Goal: Use online tool/utility

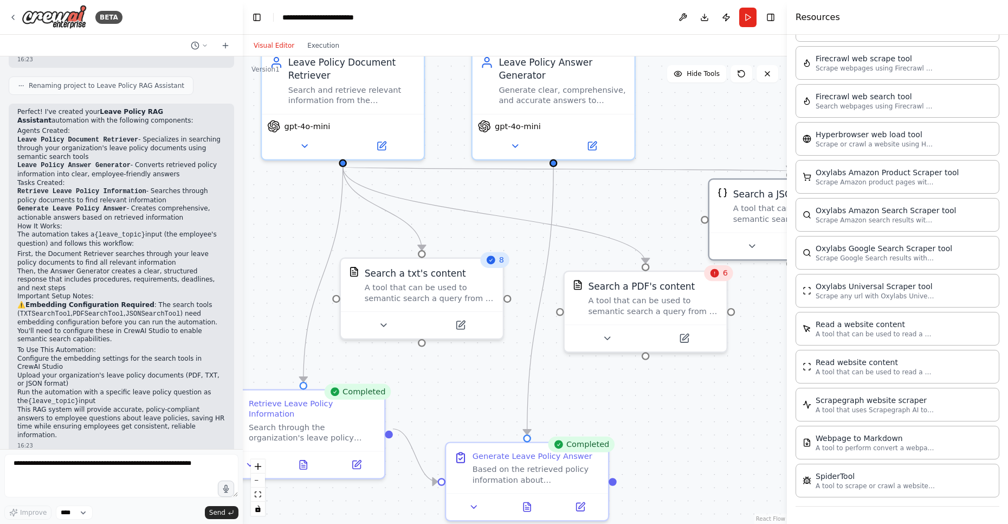
drag, startPoint x: 399, startPoint y: 288, endPoint x: 438, endPoint y: 192, distance: 104.1
click at [438, 192] on div ".deletable-edge-delete-btn { width: 20px; height: 20px; border: 0px solid #ffff…" at bounding box center [515, 289] width 544 height 467
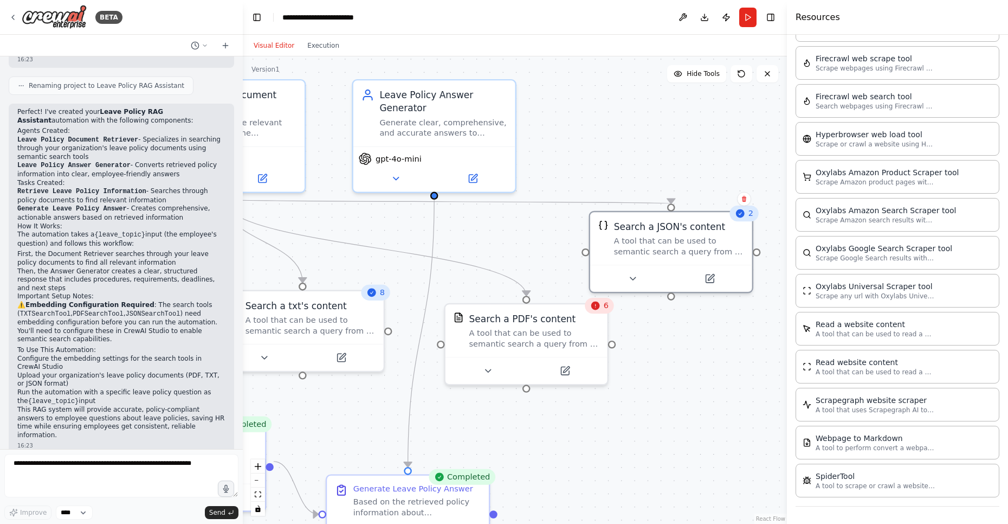
drag, startPoint x: 500, startPoint y: 389, endPoint x: 381, endPoint y: 443, distance: 131.2
click at [381, 443] on div ".deletable-edge-delete-btn { width: 20px; height: 20px; border: 0px solid #ffff…" at bounding box center [515, 289] width 544 height 467
click at [634, 274] on icon at bounding box center [633, 276] width 10 height 10
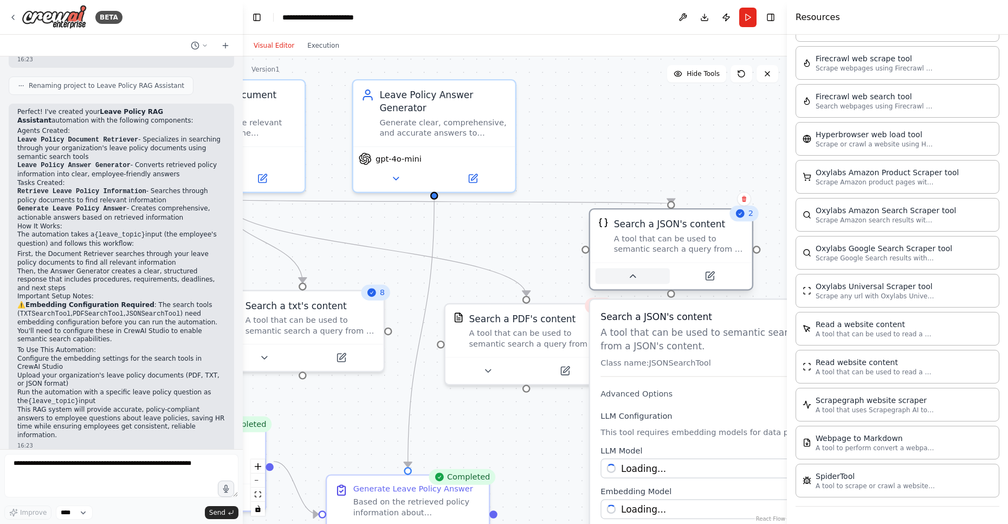
click at [633, 274] on icon at bounding box center [633, 276] width 10 height 10
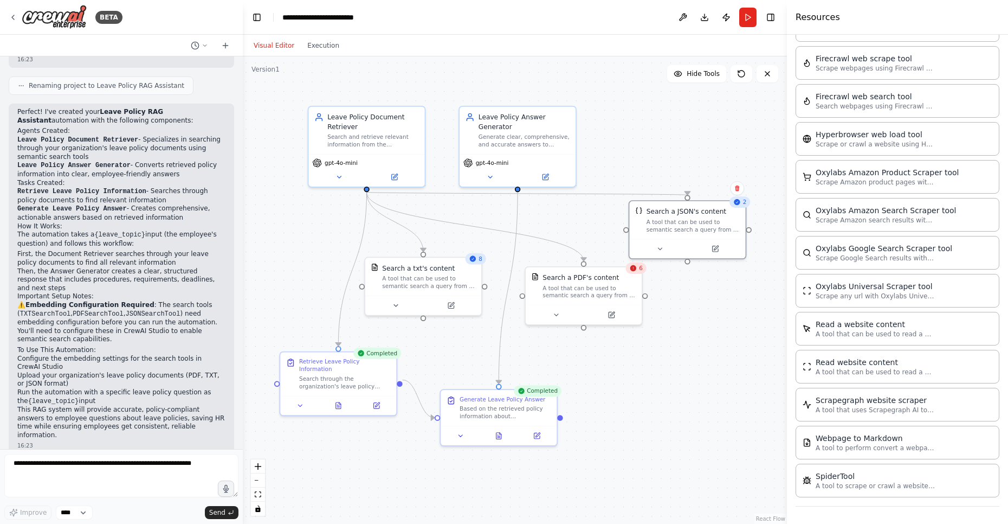
drag, startPoint x: 476, startPoint y: 367, endPoint x: 511, endPoint y: 314, distance: 63.0
click at [511, 314] on div ".deletable-edge-delete-btn { width: 20px; height: 20px; border: 0px solid #ffff…" at bounding box center [515, 289] width 544 height 467
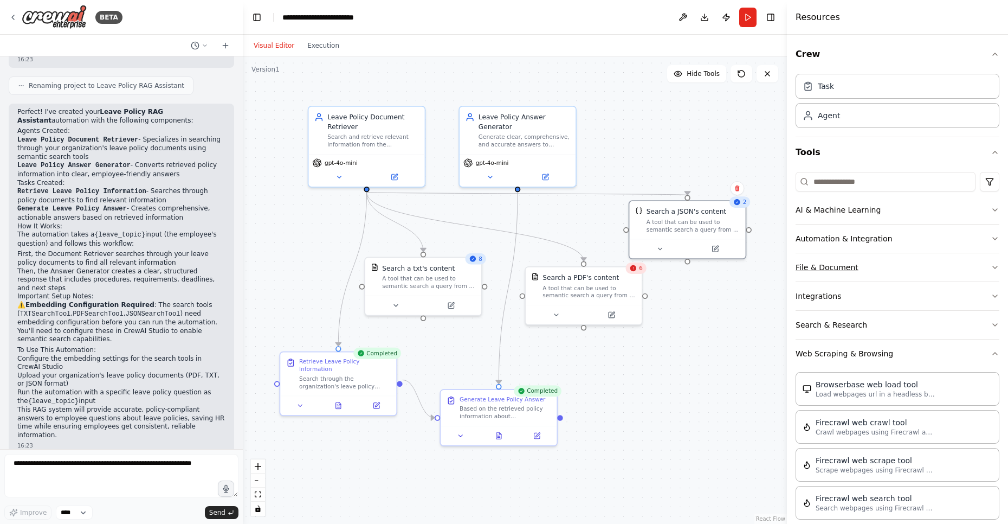
click at [854, 272] on button "File & Document" at bounding box center [898, 267] width 204 height 28
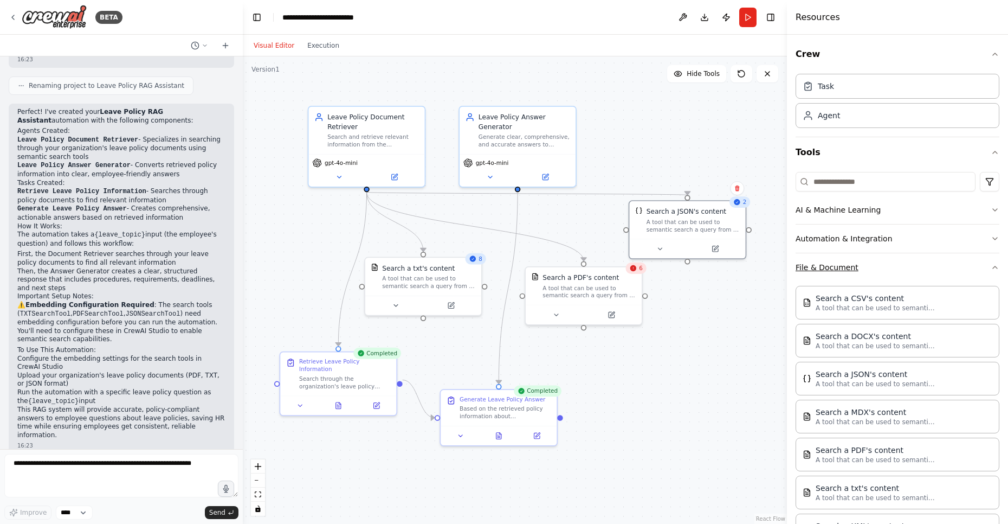
click at [854, 272] on button "File & Document" at bounding box center [898, 267] width 204 height 28
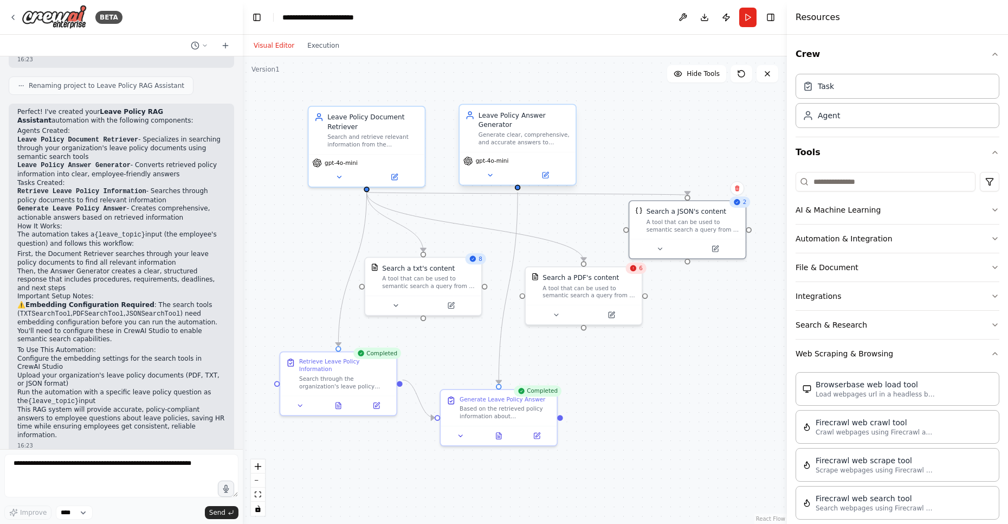
click at [543, 137] on div "Generate clear, comprehensive, and accurate answers to employee questions about…" at bounding box center [525, 138] width 92 height 15
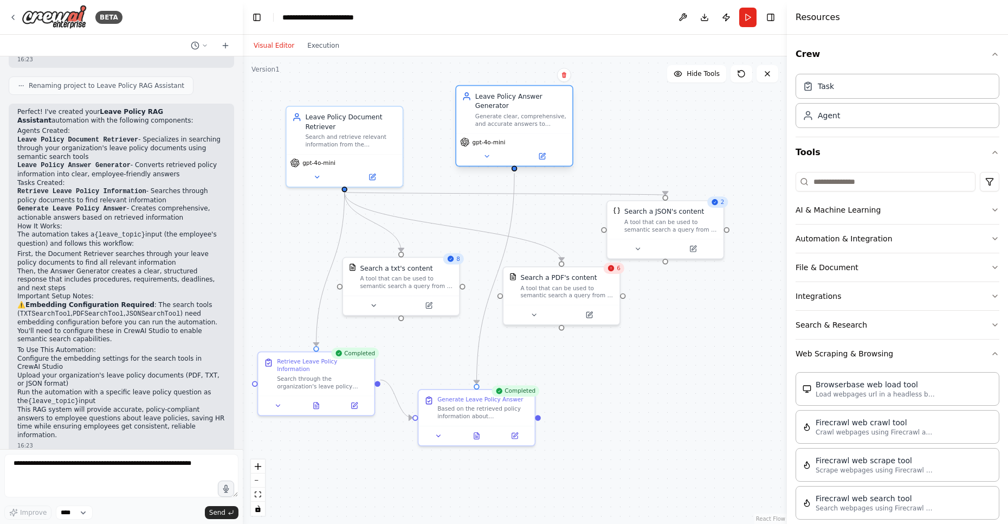
drag, startPoint x: 519, startPoint y: 137, endPoint x: 517, endPoint y: 123, distance: 14.7
click at [517, 123] on div "Generate clear, comprehensive, and accurate answers to employee questions about…" at bounding box center [521, 119] width 92 height 15
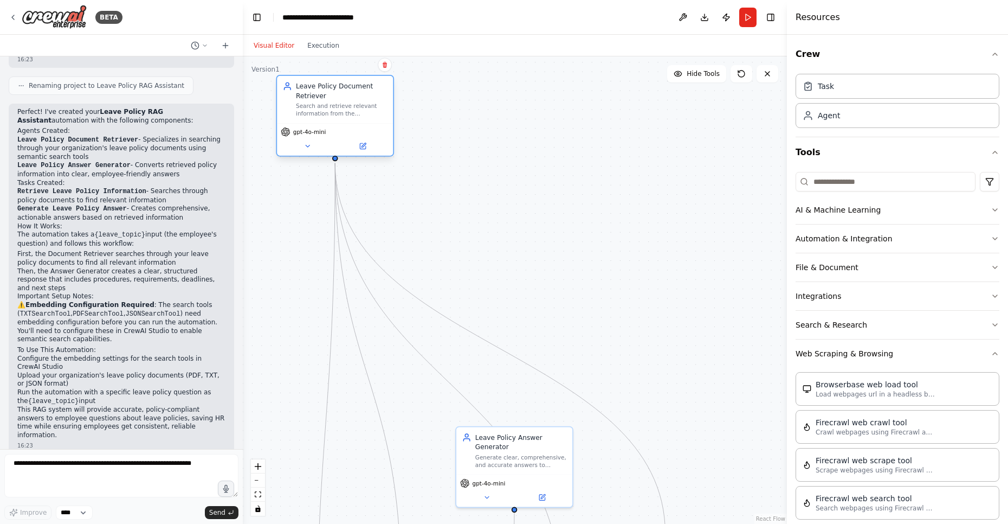
drag, startPoint x: 347, startPoint y: 144, endPoint x: 341, endPoint y: 114, distance: 29.9
click at [341, 114] on div "Search and retrieve relevant information from the organization's leave policy d…" at bounding box center [342, 109] width 92 height 15
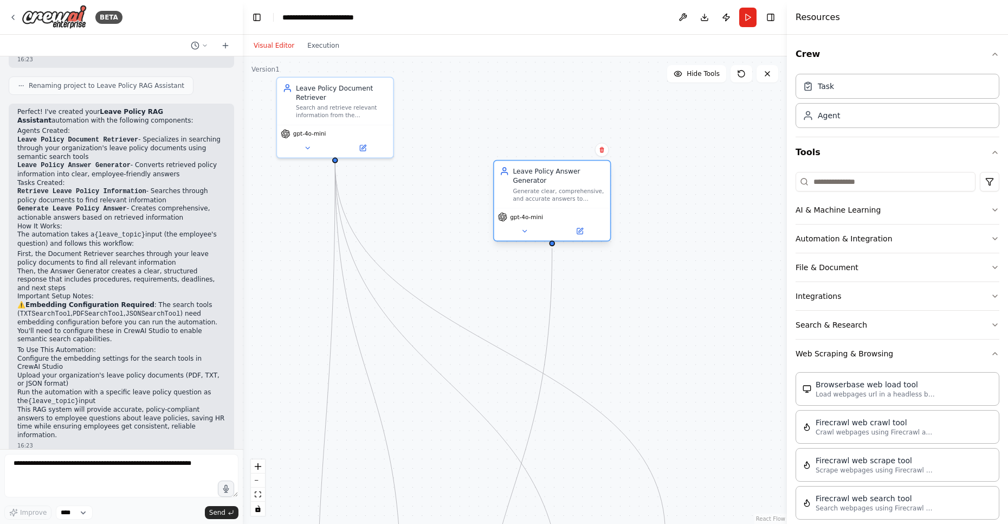
drag, startPoint x: 518, startPoint y: 448, endPoint x: 556, endPoint y: 152, distance: 299.0
click at [556, 166] on div "Leave Policy Answer Generator" at bounding box center [559, 175] width 92 height 19
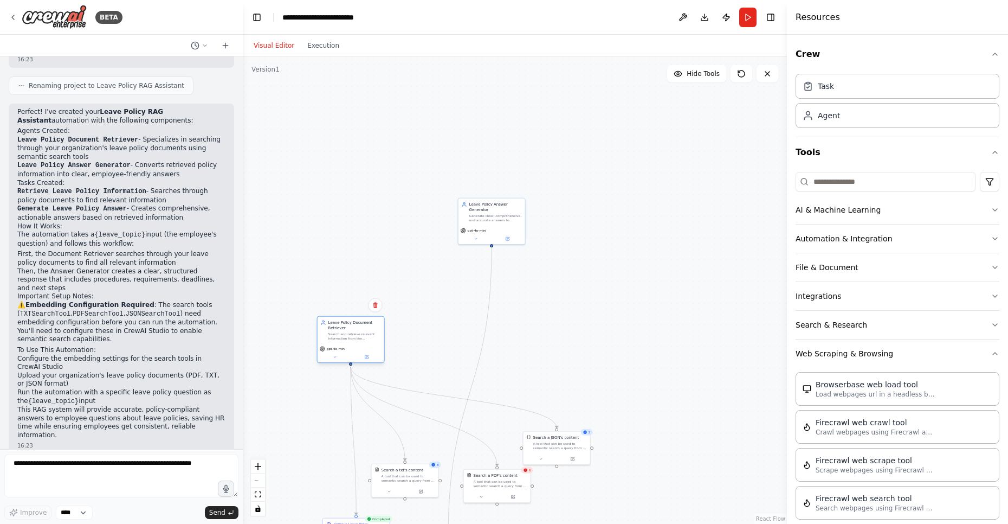
drag, startPoint x: 371, startPoint y: 212, endPoint x: 356, endPoint y: 345, distance: 134.2
click at [356, 345] on div "gpt-4o-mini" at bounding box center [351, 353] width 67 height 19
drag, startPoint x: 490, startPoint y: 211, endPoint x: 538, endPoint y: 346, distance: 143.3
click at [538, 346] on div "Leave Policy Answer Generator" at bounding box center [544, 341] width 53 height 11
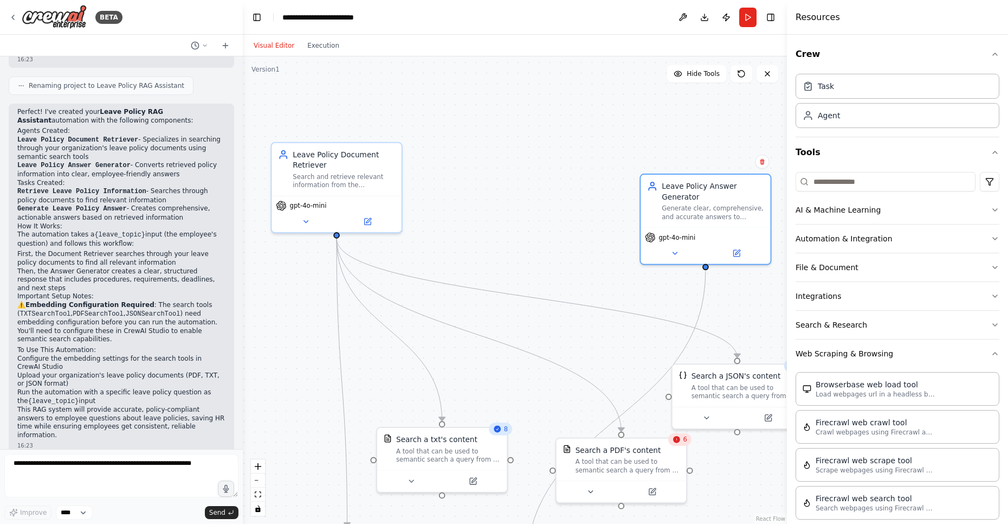
drag, startPoint x: 382, startPoint y: 343, endPoint x: 490, endPoint y: 41, distance: 320.1
click at [490, 41] on div "Visual Editor Execution Version 1 Hide Tools .deletable-edge-delete-btn { width…" at bounding box center [515, 279] width 544 height 489
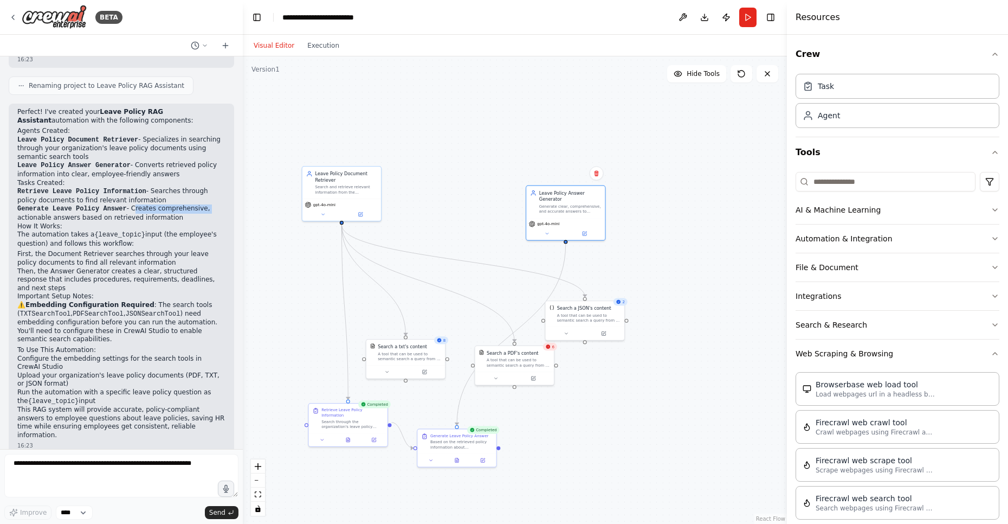
drag, startPoint x: 133, startPoint y: 212, endPoint x: 211, endPoint y: 212, distance: 78.6
click at [211, 212] on li "Generate Leave Policy Answer - Creates comprehensive, actionable answers based …" at bounding box center [121, 212] width 208 height 17
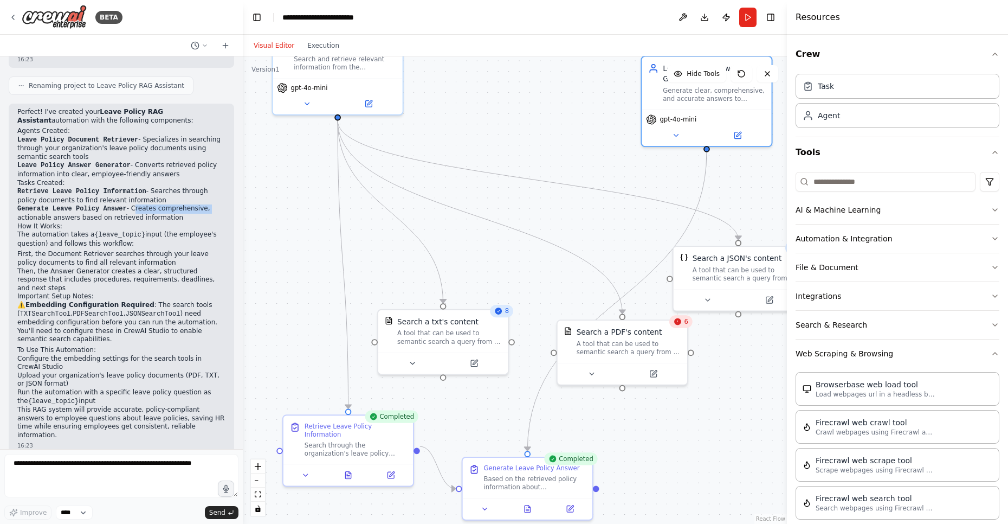
drag, startPoint x: 345, startPoint y: 370, endPoint x: 432, endPoint y: 391, distance: 89.3
click at [432, 391] on div ".deletable-edge-delete-btn { width: 20px; height: 20px; border: 0px solid #ffff…" at bounding box center [515, 289] width 544 height 467
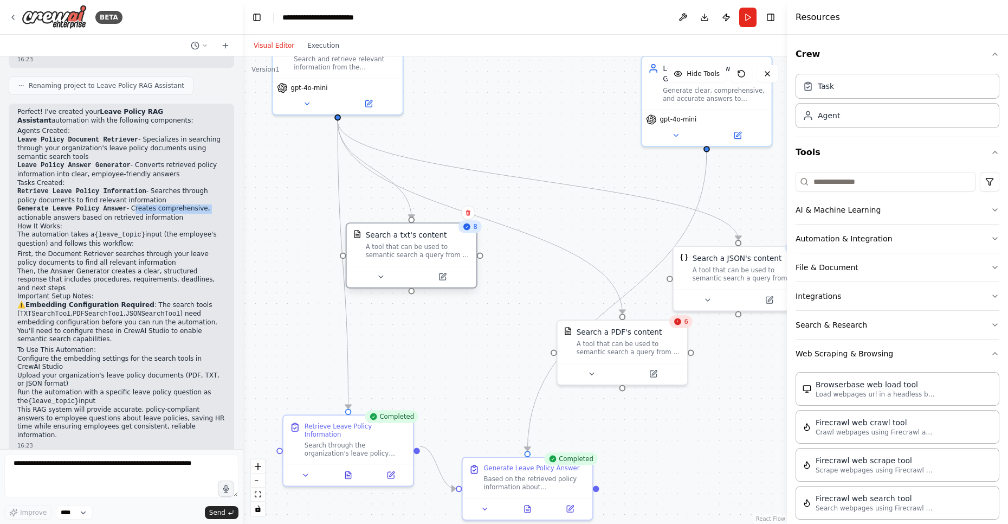
drag, startPoint x: 424, startPoint y: 345, endPoint x: 393, endPoint y: 257, distance: 93.3
click at [393, 257] on div "Search a txt's content A tool that can be used to semantic search a query from …" at bounding box center [412, 244] width 130 height 42
click at [378, 277] on icon at bounding box center [381, 277] width 9 height 9
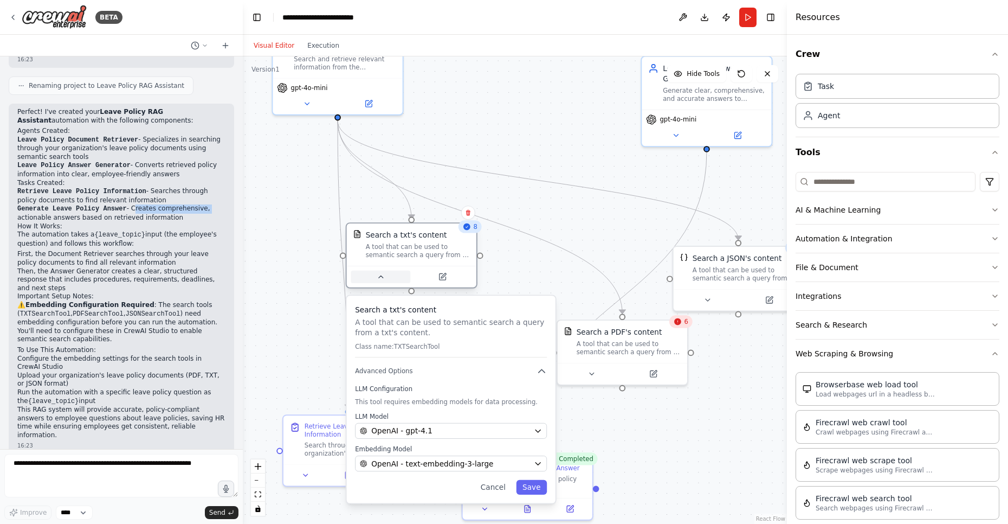
click at [378, 277] on icon at bounding box center [381, 277] width 9 height 9
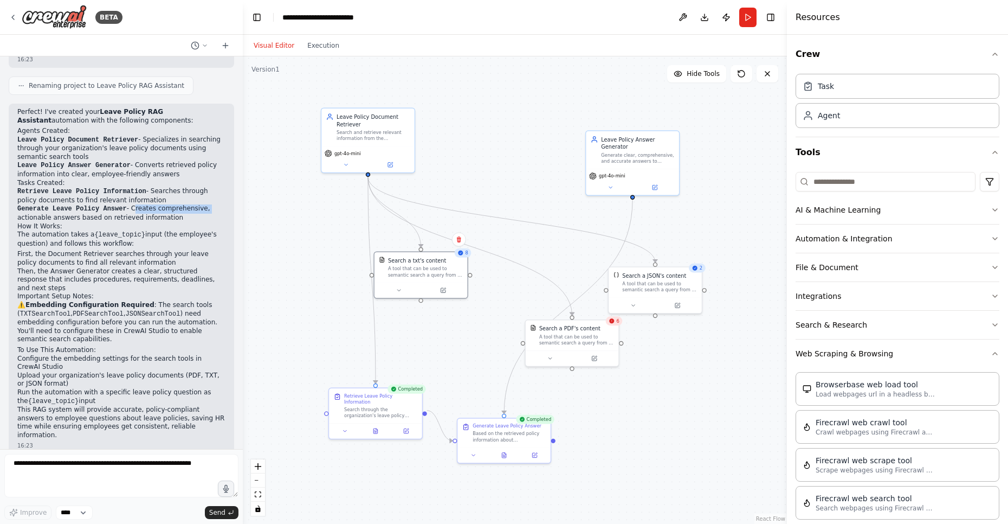
drag, startPoint x: 539, startPoint y: 185, endPoint x: 519, endPoint y: 233, distance: 51.5
click at [517, 232] on div ".deletable-edge-delete-btn { width: 20px; height: 20px; border: 0px solid #ffff…" at bounding box center [515, 289] width 544 height 467
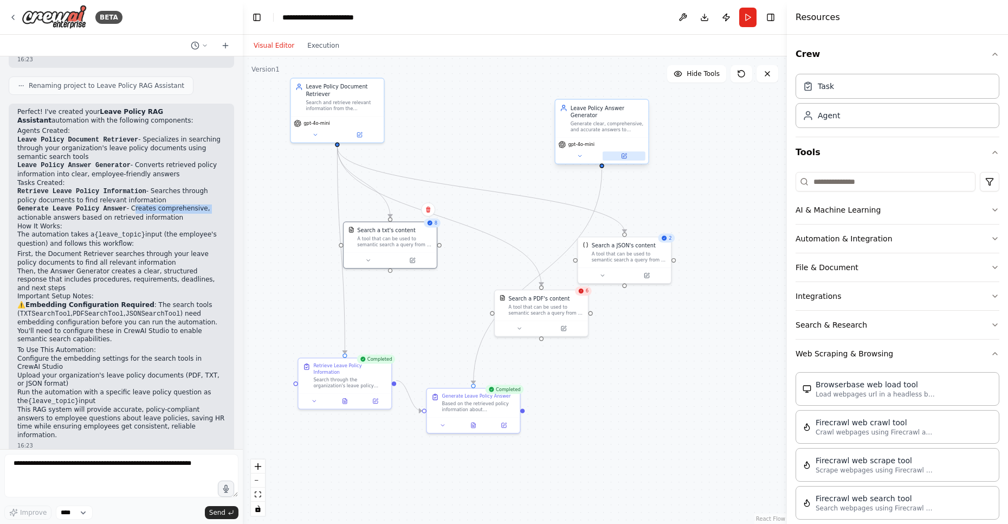
click at [625, 156] on icon at bounding box center [624, 155] width 4 height 4
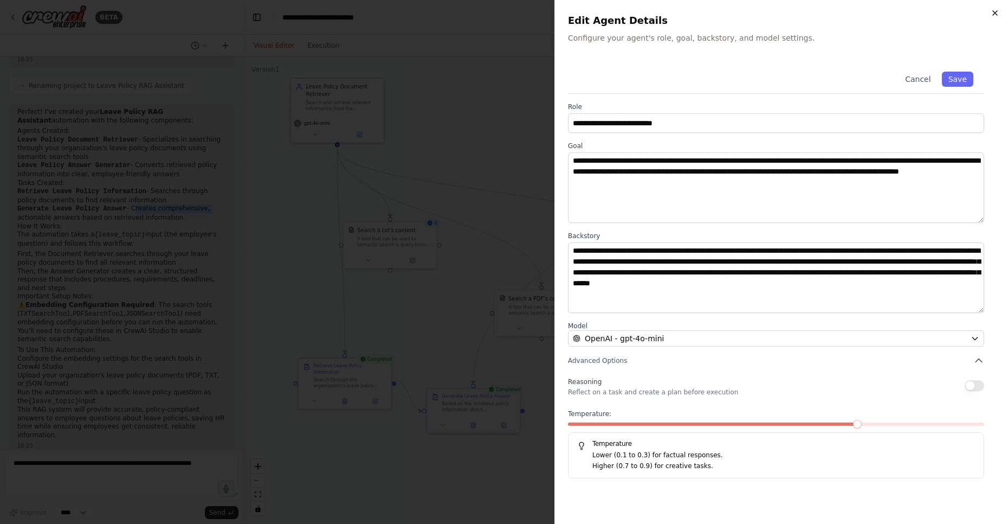
click at [994, 17] on icon "button" at bounding box center [995, 13] width 9 height 9
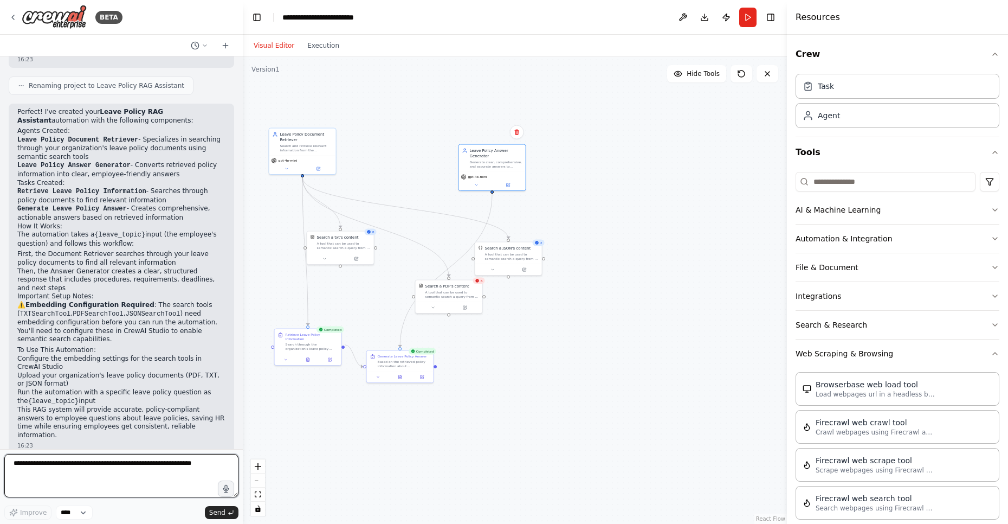
click at [93, 473] on textarea at bounding box center [121, 475] width 234 height 43
type textarea "**********"
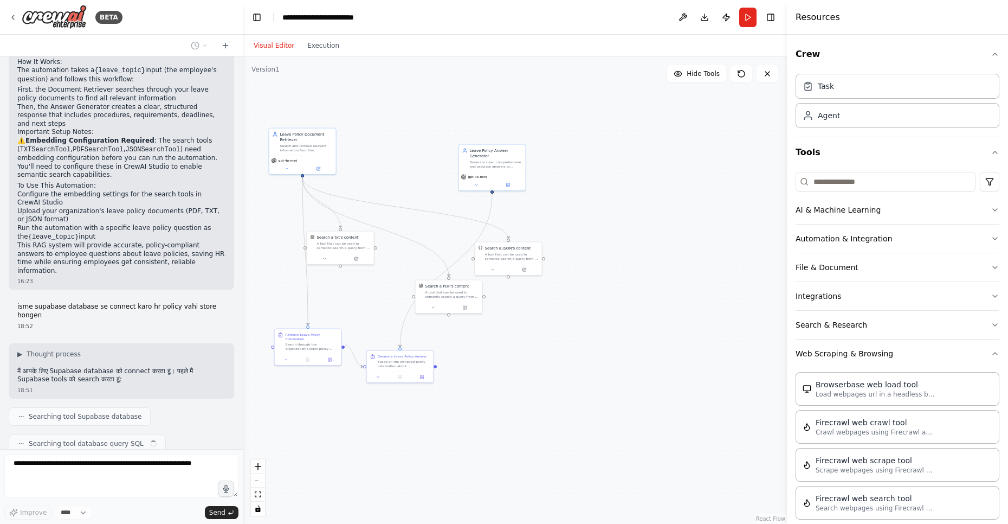
scroll to position [754, 0]
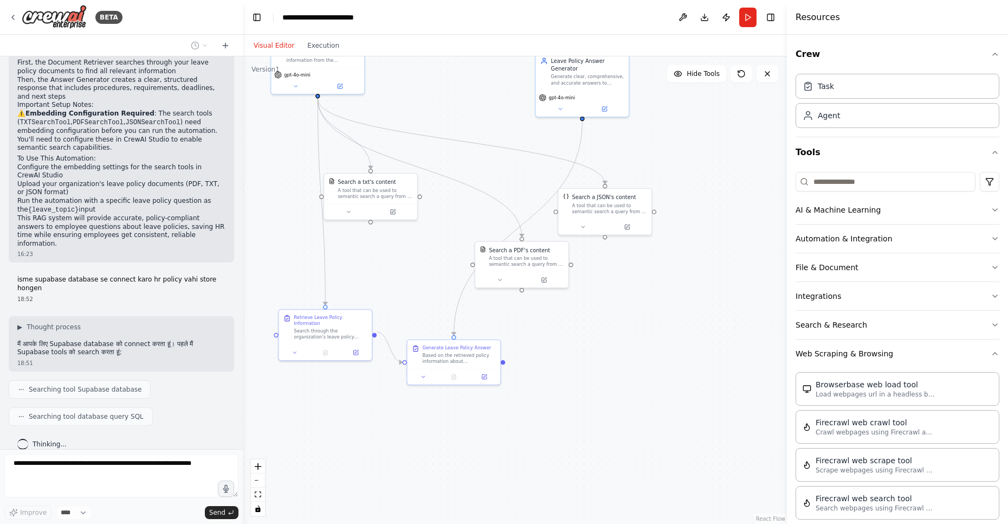
drag, startPoint x: 353, startPoint y: 280, endPoint x: 507, endPoint y: 242, distance: 158.6
click at [507, 242] on div ".deletable-edge-delete-btn { width: 20px; height: 20px; border: 0px solid #ffff…" at bounding box center [515, 289] width 544 height 467
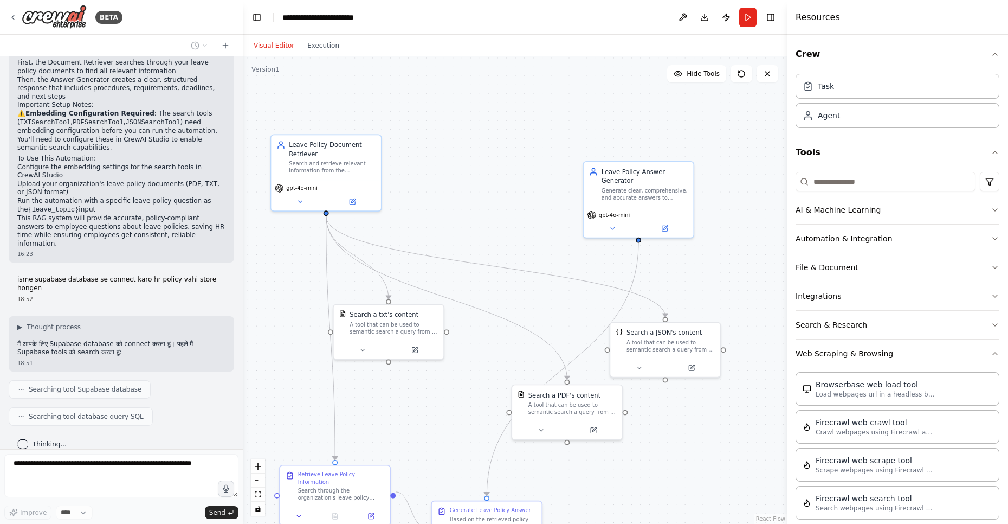
drag, startPoint x: 468, startPoint y: 253, endPoint x: 427, endPoint y: 392, distance: 146.0
click at [427, 410] on div ".deletable-edge-delete-btn { width: 20px; height: 20px; border: 0px solid #ffff…" at bounding box center [515, 289] width 544 height 467
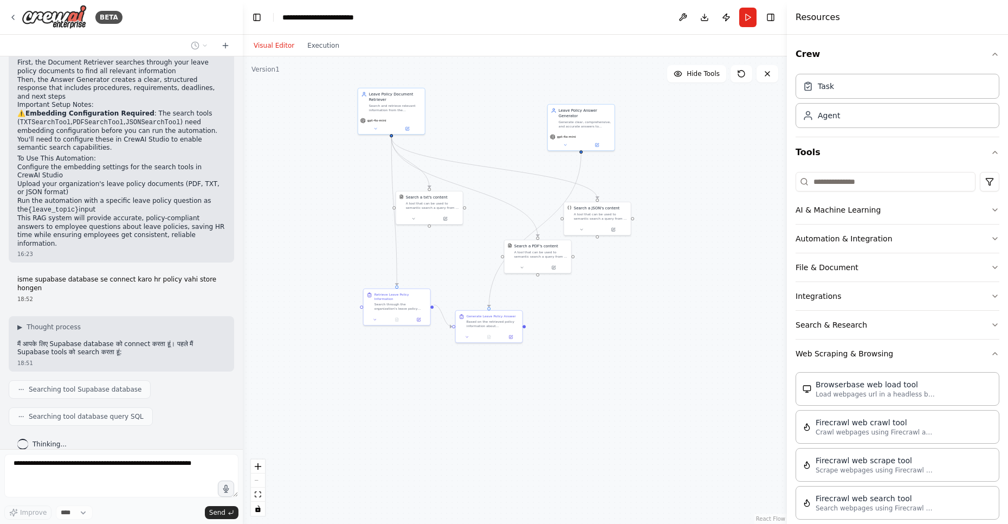
drag, startPoint x: 465, startPoint y: 365, endPoint x: 488, endPoint y: 227, distance: 140.3
click at [488, 227] on div ".deletable-edge-delete-btn { width: 20px; height: 20px; border: 0px solid #ffff…" at bounding box center [515, 289] width 544 height 467
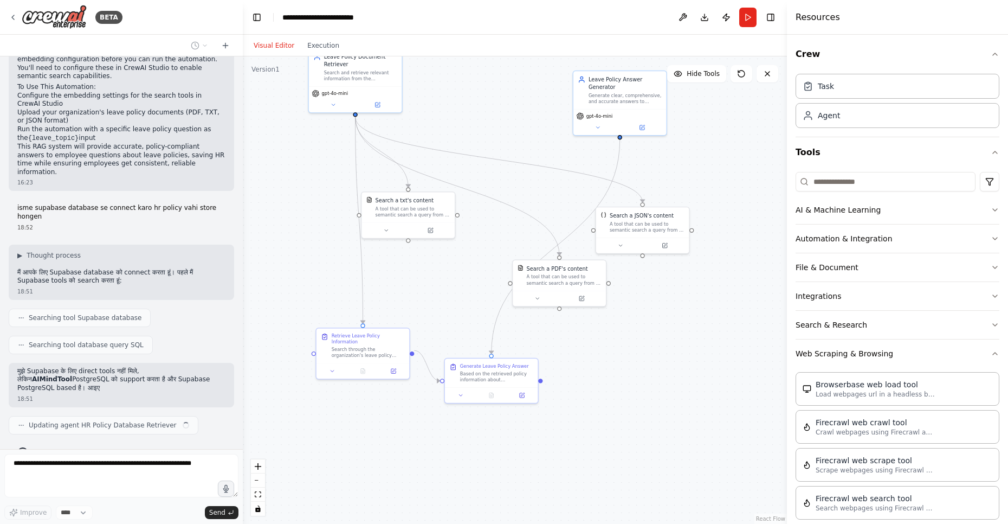
scroll to position [834, 0]
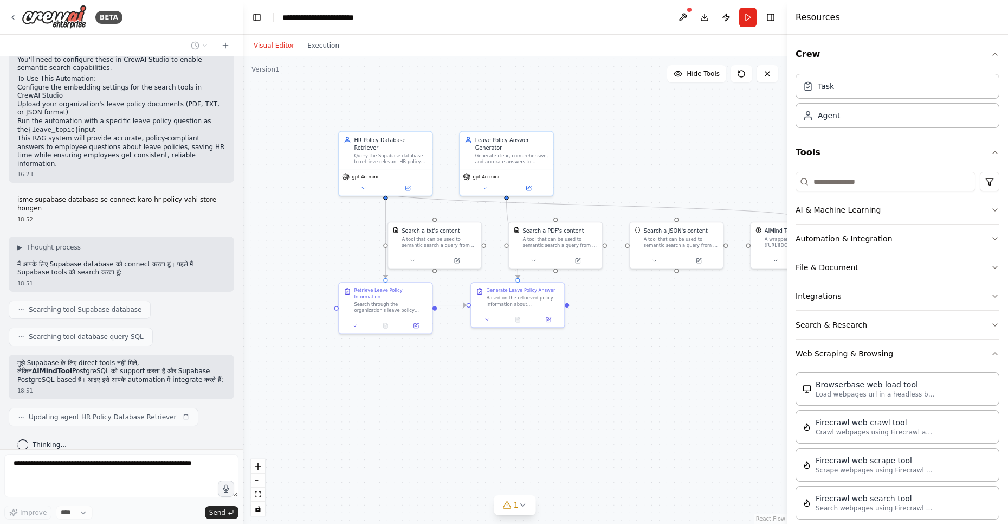
drag, startPoint x: 493, startPoint y: 234, endPoint x: 487, endPoint y: 246, distance: 13.1
click at [487, 246] on div ".deletable-edge-delete-btn { width: 20px; height: 20px; border: 0px solid #ffff…" at bounding box center [515, 289] width 544 height 467
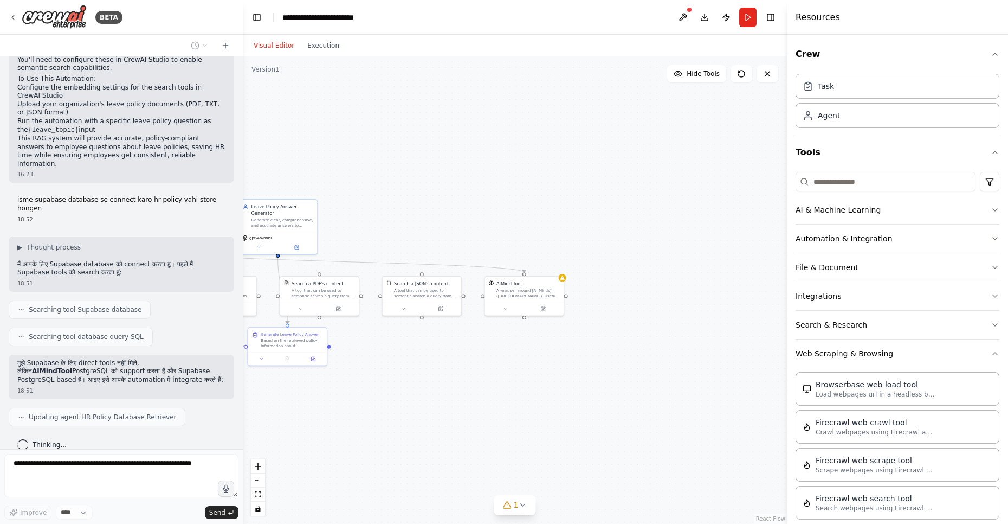
drag, startPoint x: 767, startPoint y: 318, endPoint x: 541, endPoint y: 342, distance: 226.8
click at [587, 351] on div ".deletable-edge-delete-btn { width: 20px; height: 20px; border: 0px solid #ffff…" at bounding box center [515, 289] width 544 height 467
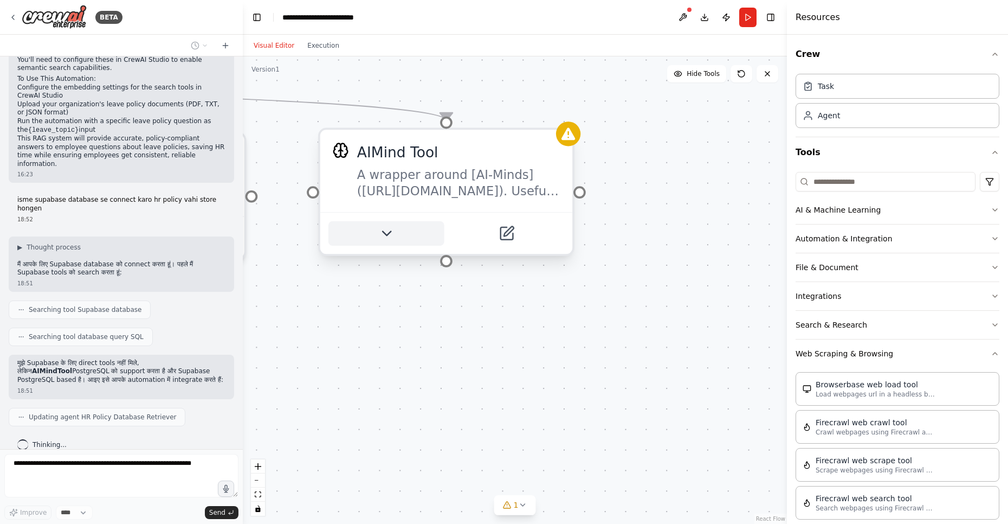
click at [388, 237] on icon at bounding box center [386, 233] width 16 height 16
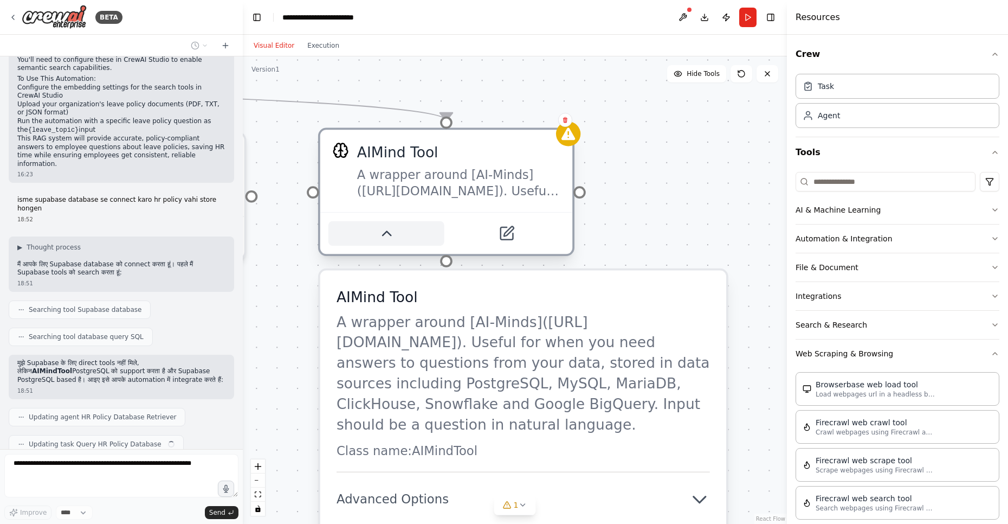
scroll to position [861, 0]
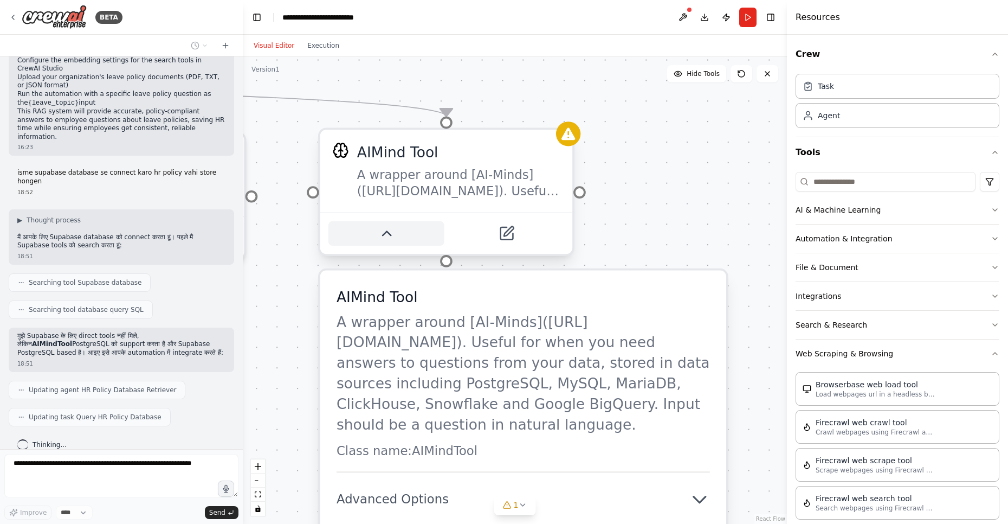
click at [388, 237] on icon at bounding box center [386, 233] width 16 height 16
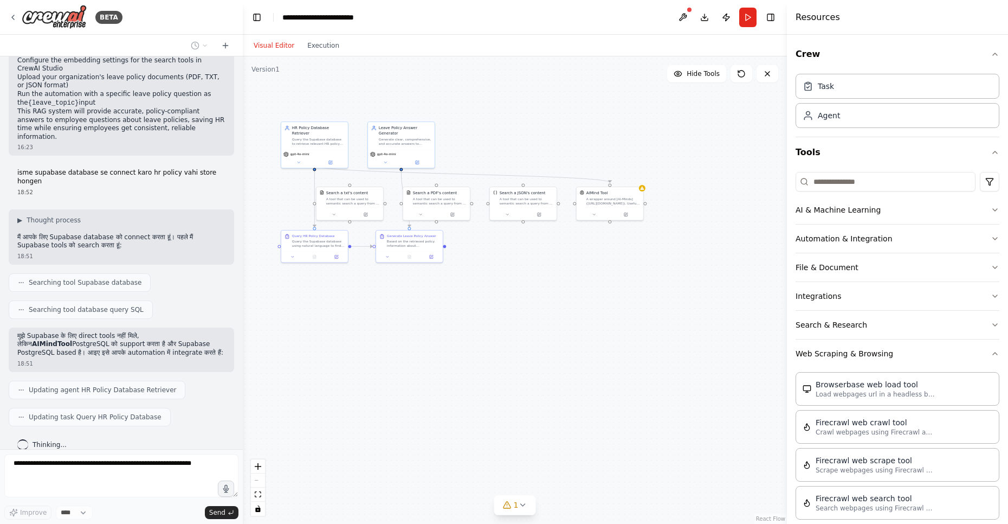
drag, startPoint x: 338, startPoint y: 338, endPoint x: 555, endPoint y: 261, distance: 230.6
click at [555, 261] on div ".deletable-edge-delete-btn { width: 20px; height: 20px; border: 0px solid #ffff…" at bounding box center [515, 289] width 544 height 467
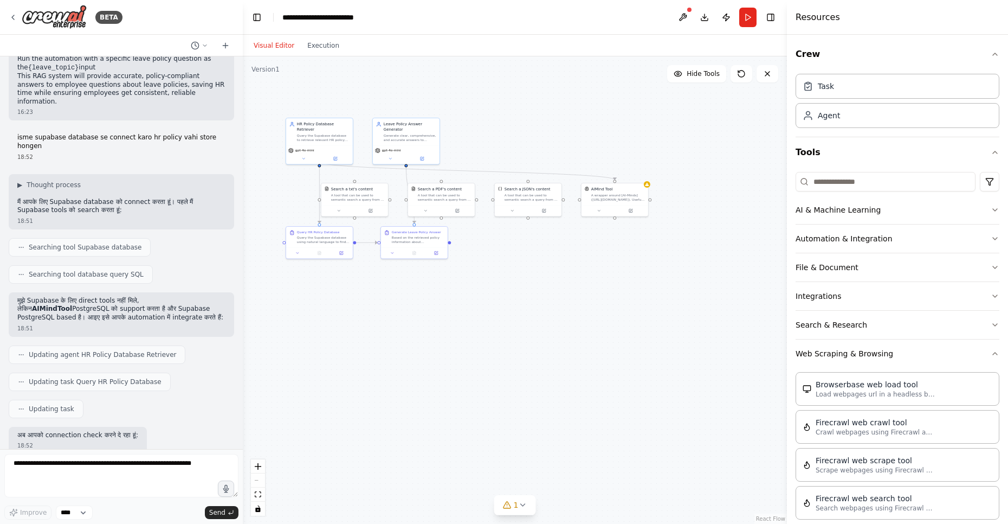
scroll to position [951, 0]
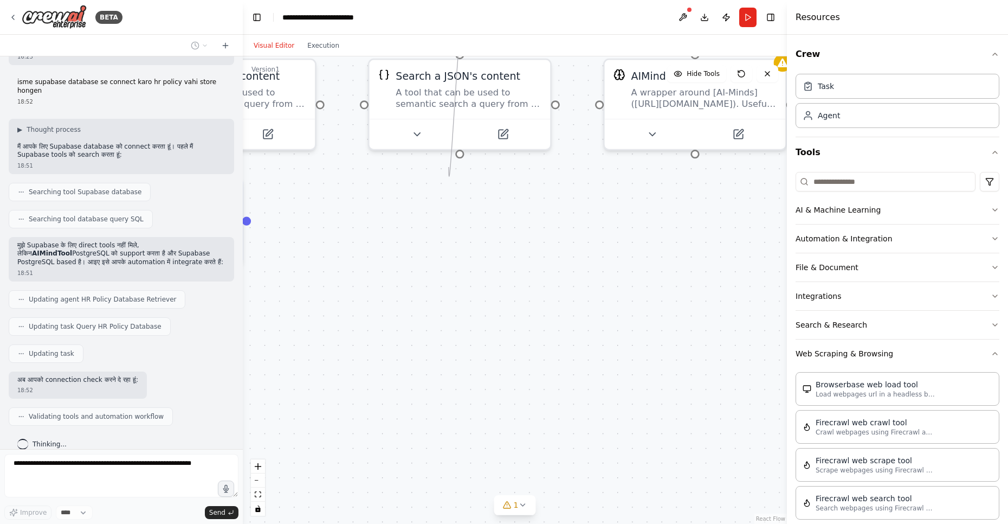
drag, startPoint x: 459, startPoint y: 153, endPoint x: 436, endPoint y: 171, distance: 29.0
click at [436, 171] on div ".deletable-edge-delete-btn { width: 20px; height: 20px; border: 0px solid #ffff…" at bounding box center [515, 289] width 544 height 467
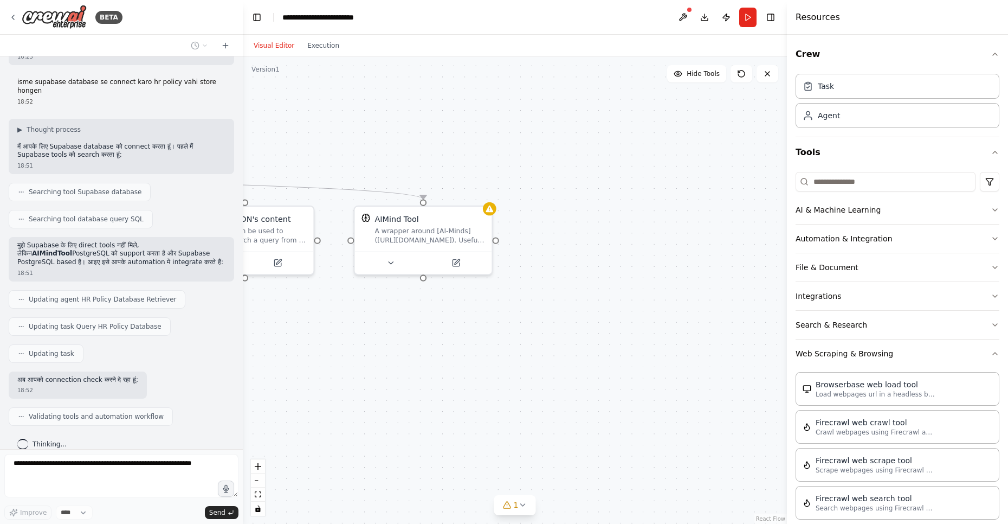
drag, startPoint x: 587, startPoint y: 208, endPoint x: 343, endPoint y: 324, distance: 270.4
click at [343, 324] on div ".deletable-edge-delete-btn { width: 20px; height: 20px; border: 0px solid #ffff…" at bounding box center [515, 289] width 544 height 467
drag, startPoint x: 422, startPoint y: 201, endPoint x: 418, endPoint y: 239, distance: 38.6
click at [418, 239] on div "AIMind Tool A wrapper around [AI-Minds]([URL][DOMAIN_NAME]). Useful for when yo…" at bounding box center [422, 238] width 139 height 70
click at [458, 177] on div ".deletable-edge-delete-btn { width: 20px; height: 20px; border: 0px solid #ffff…" at bounding box center [515, 289] width 544 height 467
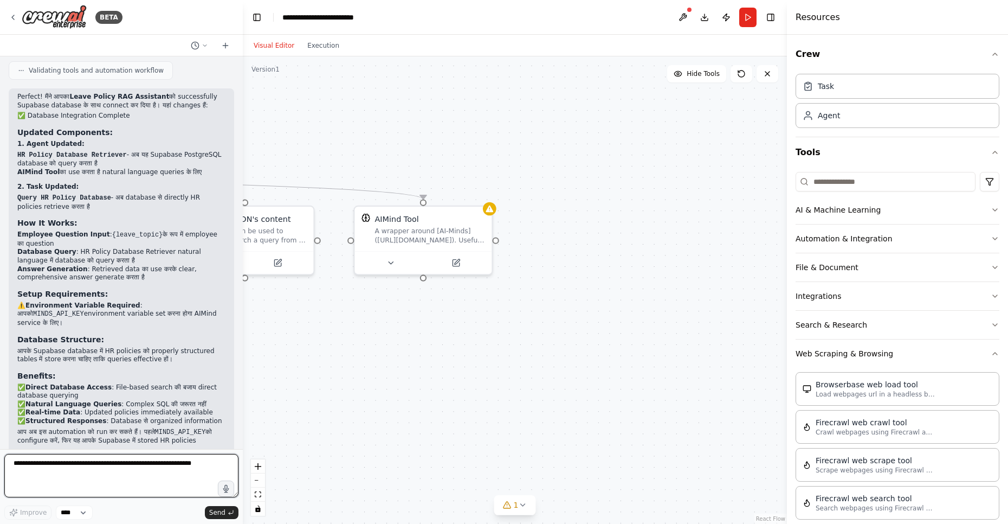
scroll to position [1306, 0]
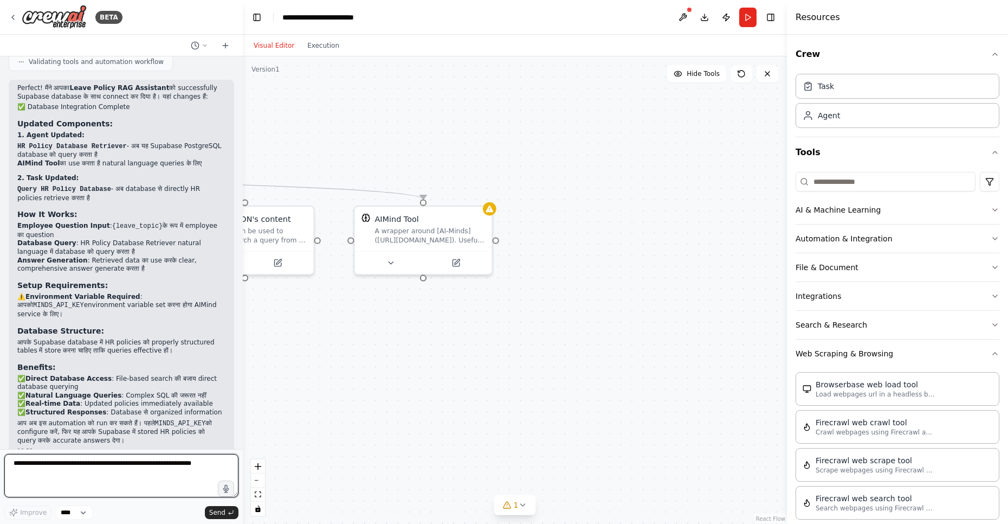
click at [88, 479] on textarea at bounding box center [121, 475] width 234 height 43
type textarea "**********"
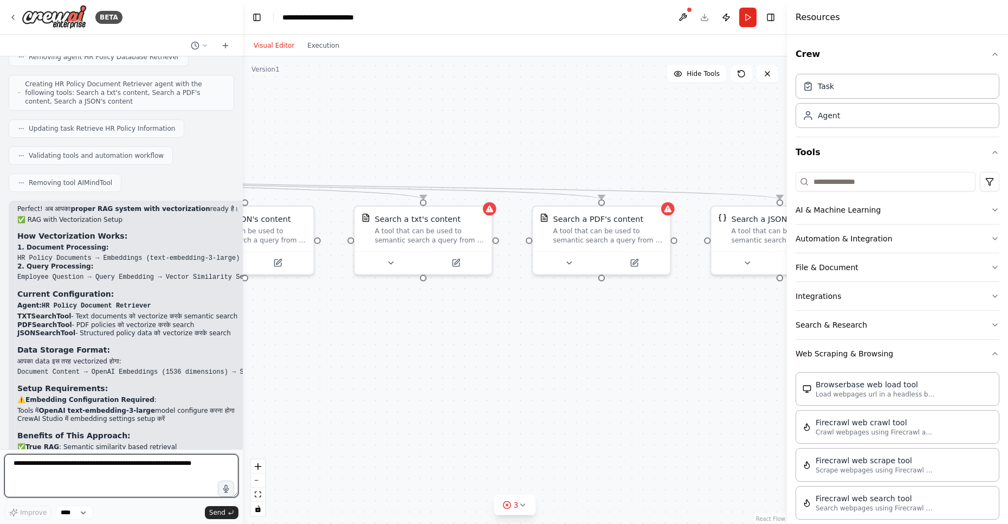
scroll to position [2286, 0]
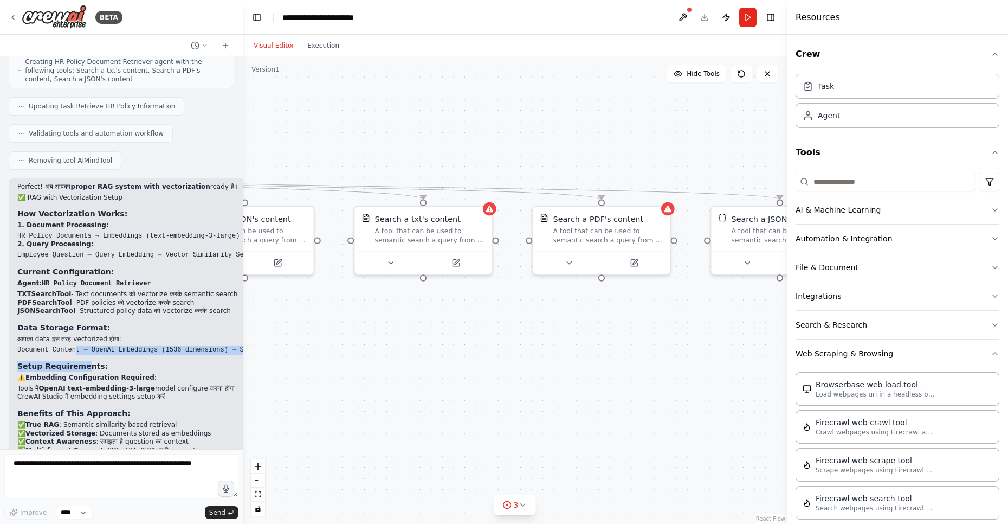
drag, startPoint x: 78, startPoint y: 338, endPoint x: 77, endPoint y: 326, distance: 12.5
click at [77, 326] on div "Perfect! अब आपका proper RAG system with vectorization ready है। ✅ RAG with Vect…" at bounding box center [175, 349] width 316 height 333
click at [31, 335] on p "आपका data इस तरह vectorized होगा:" at bounding box center [175, 339] width 316 height 9
click at [107, 335] on p "आपका data इस तरह vectorized होगा:" at bounding box center [175, 339] width 316 height 9
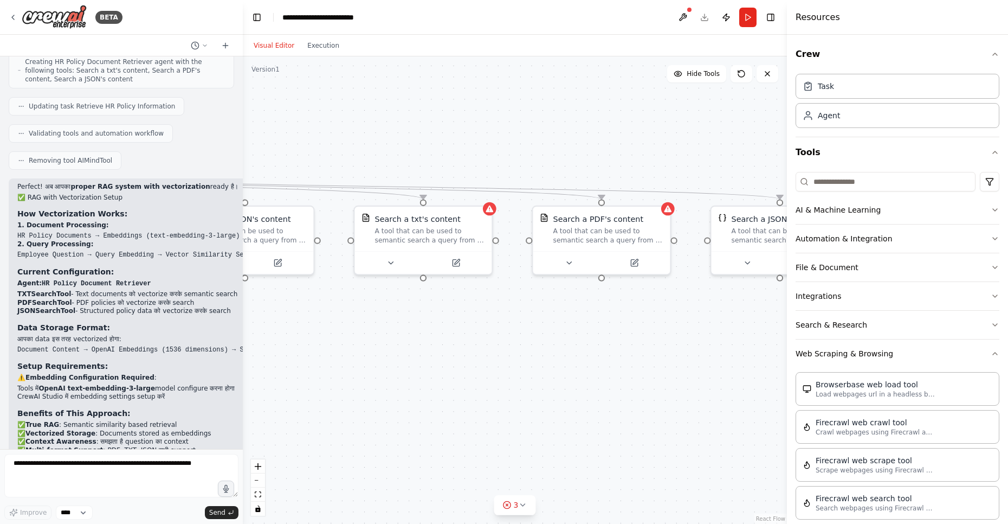
click at [107, 335] on p "आपका data इस तरह vectorized होगा:" at bounding box center [175, 339] width 316 height 9
